Goal: Register for event/course

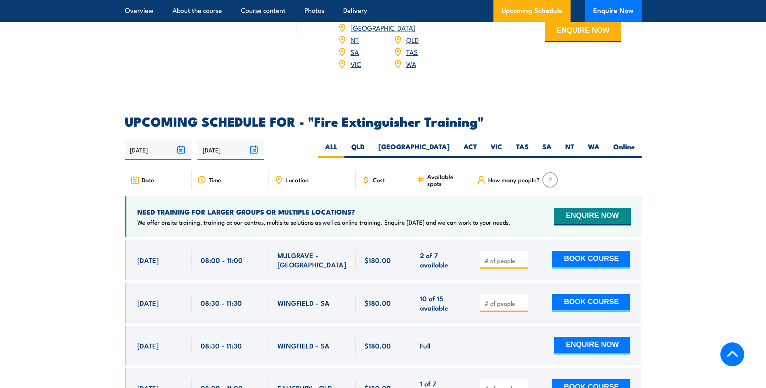
scroll to position [1292, 0]
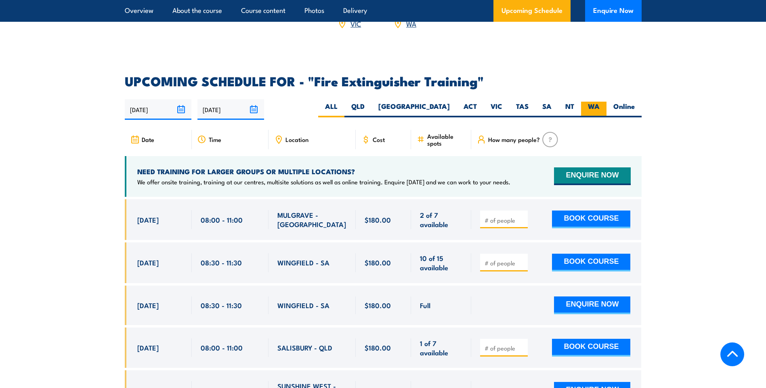
click at [594, 102] on label "WA" at bounding box center [593, 110] width 25 height 16
click at [599, 102] on input "WA" at bounding box center [601, 104] width 5 height 5
radio input "true"
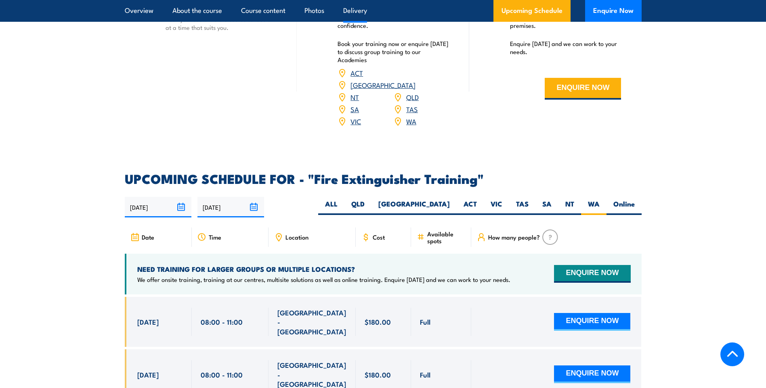
scroll to position [1193, 0]
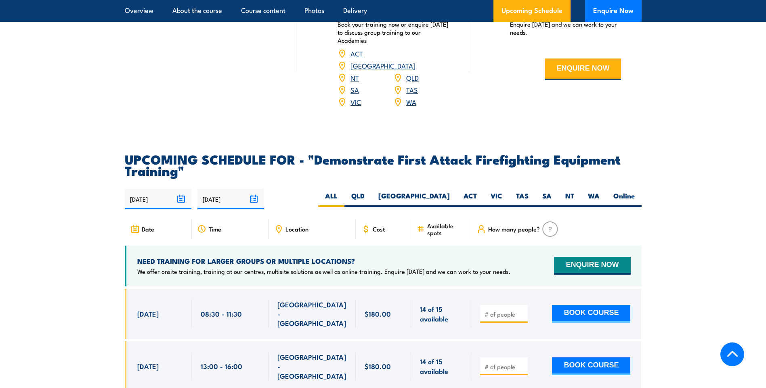
scroll to position [1372, 0]
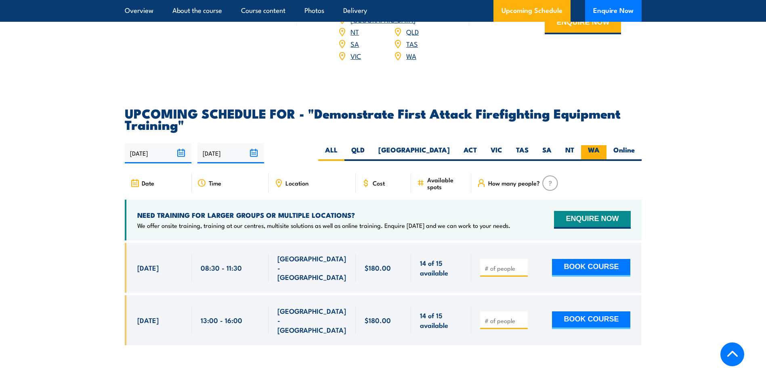
click at [597, 145] on label "WA" at bounding box center [593, 153] width 25 height 16
click at [599, 145] on input "WA" at bounding box center [601, 147] width 5 height 5
radio input "true"
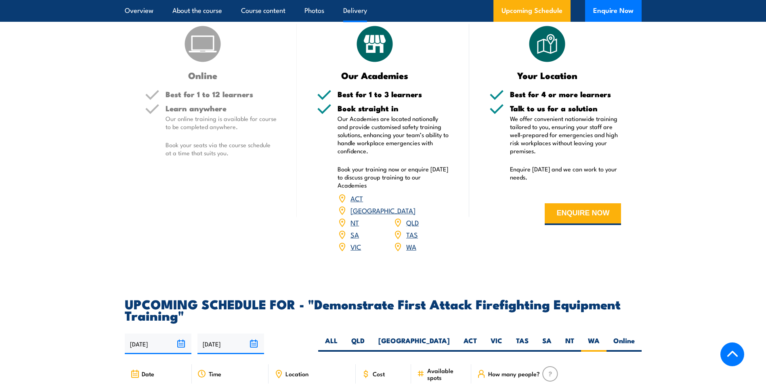
scroll to position [1181, 0]
